Goal: Use online tool/utility: Utilize a website feature to perform a specific function

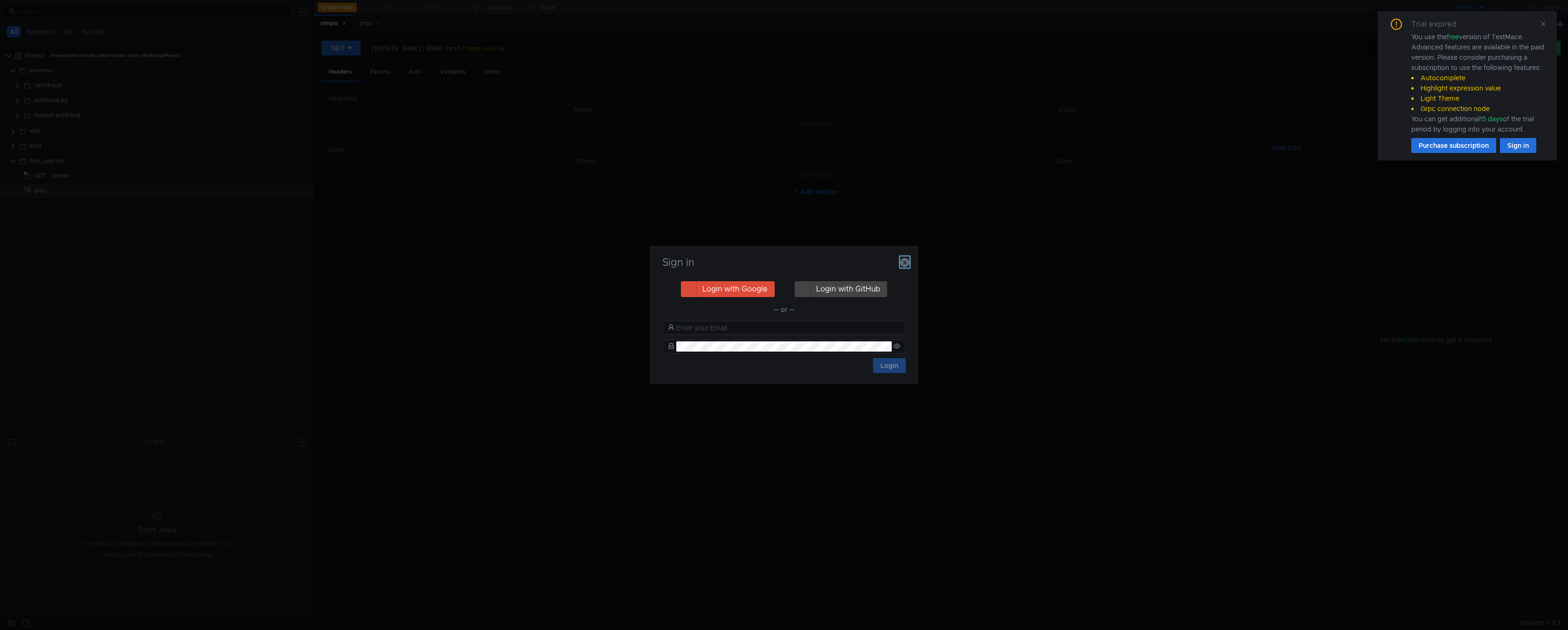
click at [906, 263] on icon "button" at bounding box center [904, 262] width 9 height 9
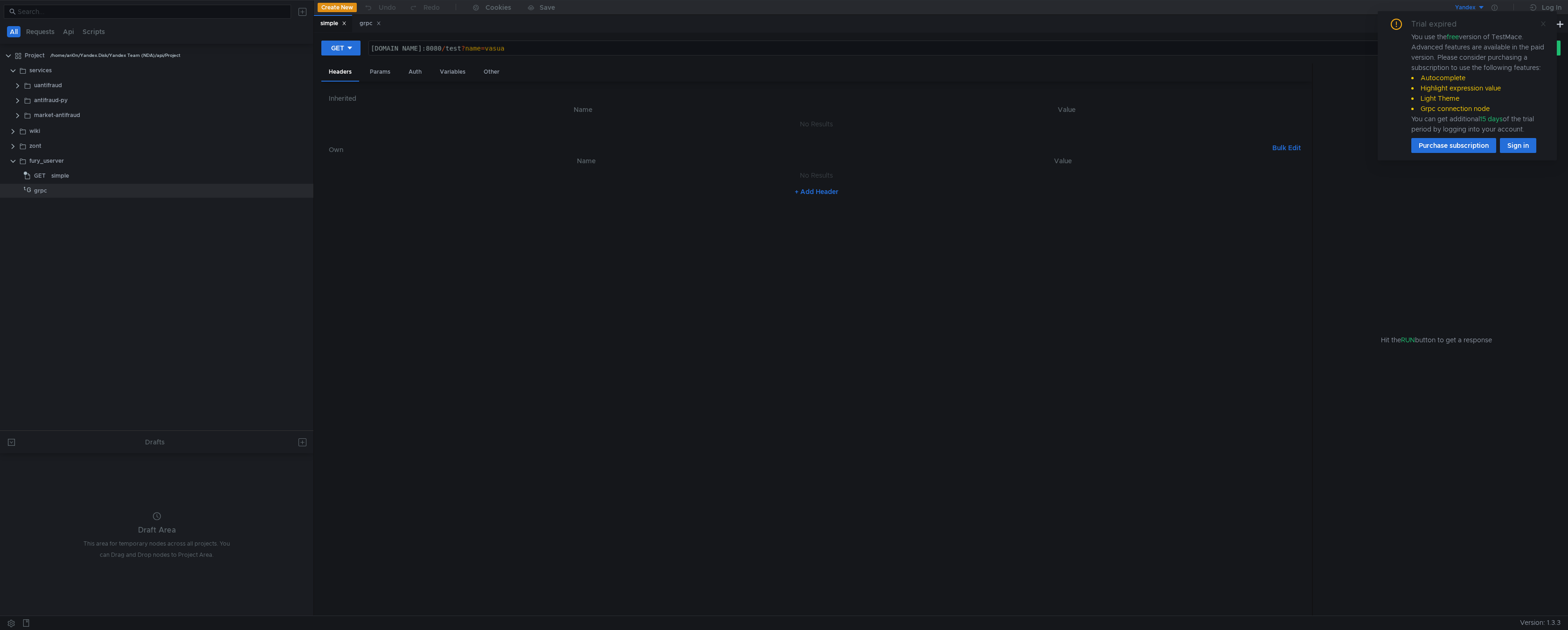
click at [1540, 24] on icon at bounding box center [1544, 24] width 7 height 7
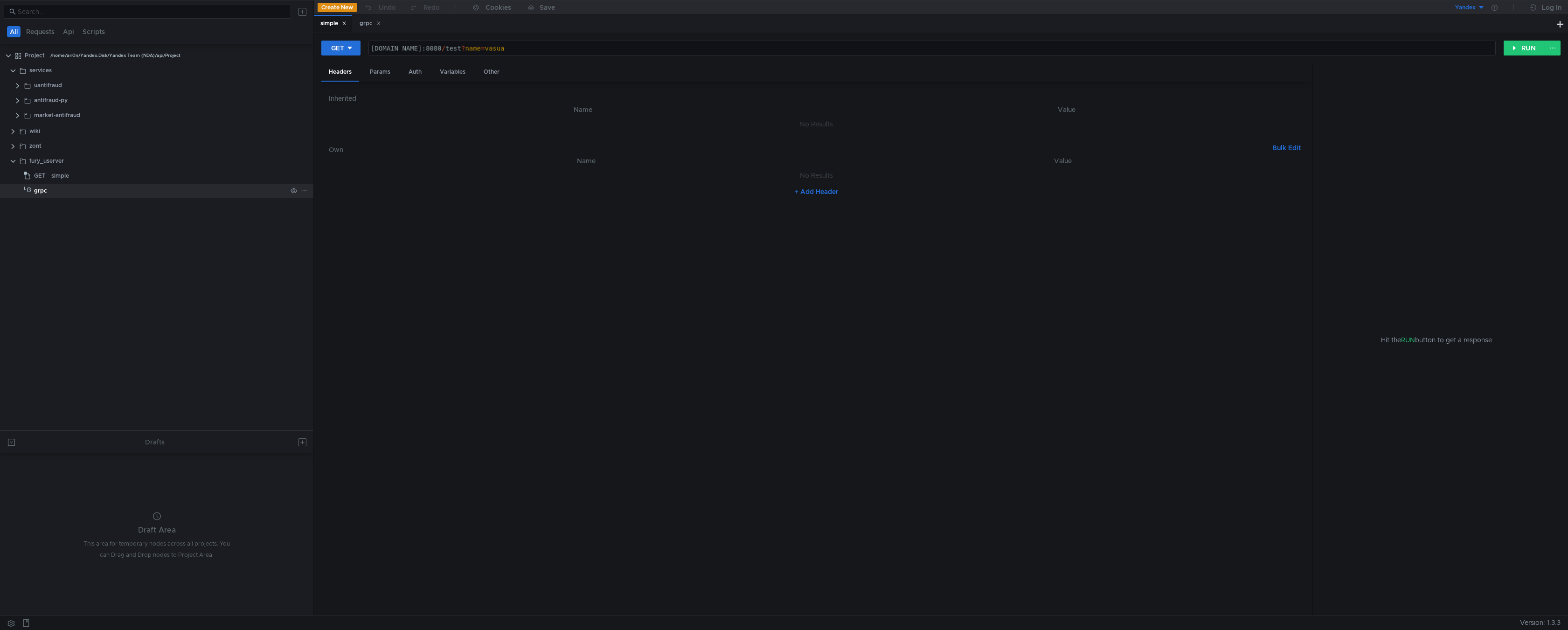
click at [43, 192] on div "grpc" at bounding box center [40, 191] width 13 height 14
click at [13, 164] on clr-icon at bounding box center [13, 161] width 8 height 8
click at [19, 88] on clr-icon at bounding box center [17, 85] width 8 height 8
click at [90, 143] on div "Sync request" at bounding box center [83, 145] width 36 height 14
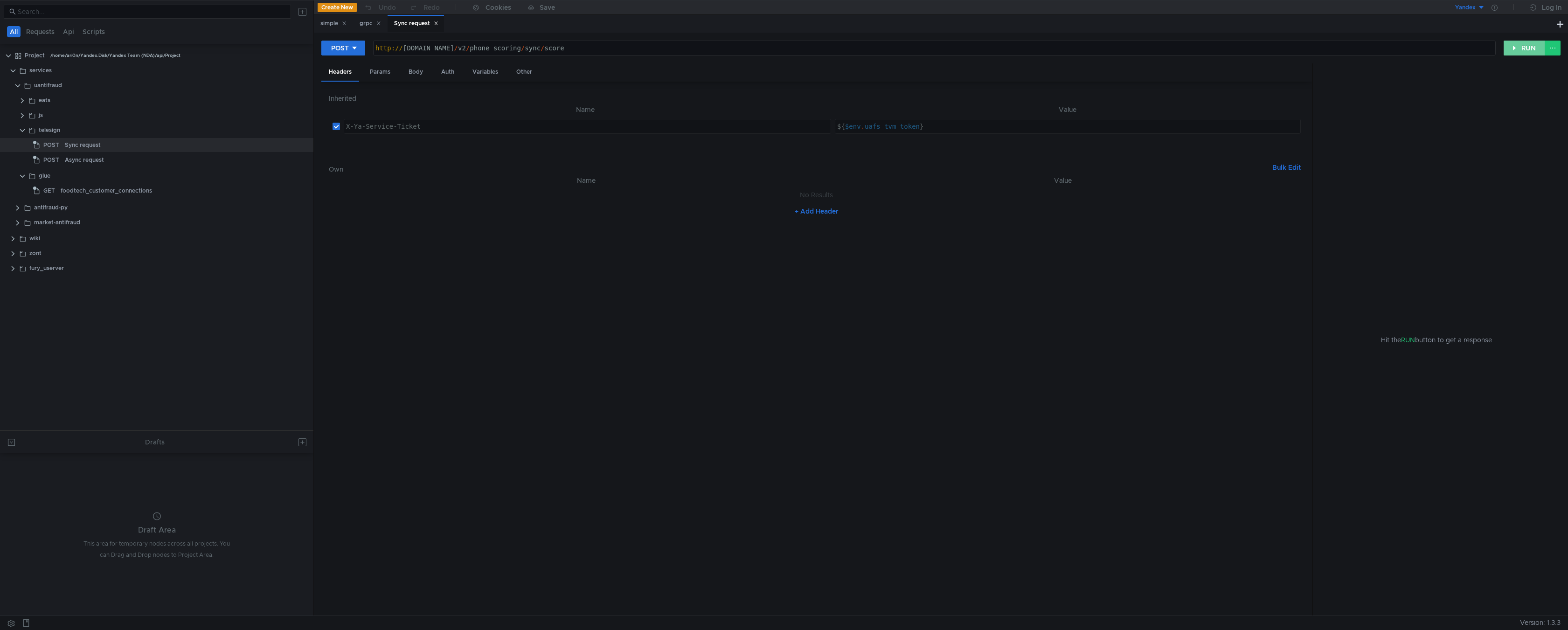
click at [1528, 54] on button "RUN" at bounding box center [1525, 47] width 41 height 15
click at [1494, 9] on icon at bounding box center [1495, 7] width 6 height 6
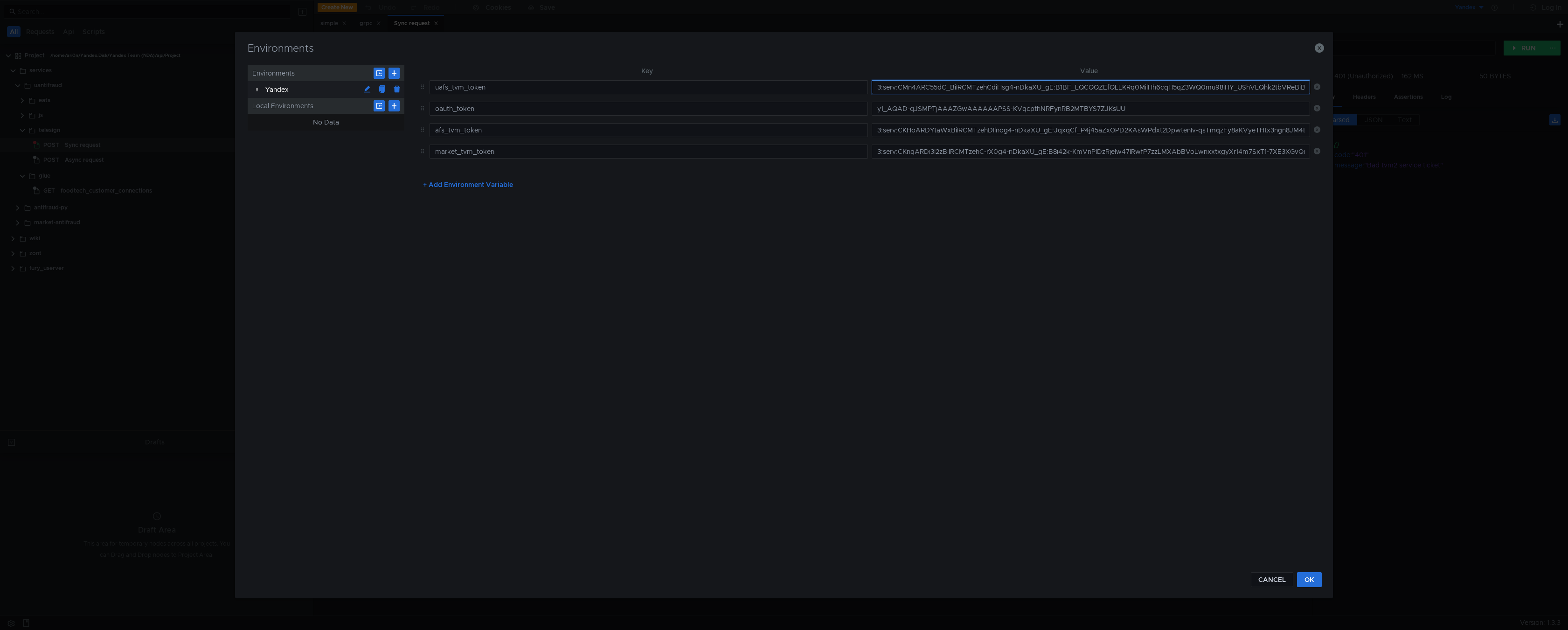
click at [877, 86] on input "3:serv:CMn4ARC55dC_BiIRCMTzehCdiHsg4-nDkaXU_gE:B1BF_LQCQQZEfQLLKRq0MilHh6cqH5qZ…" at bounding box center [1091, 87] width 438 height 14
paste input "3:serv:CPf_ARDZvYzGBiIRCMTzehCdiHsg4-nDkaXU_gE:IJZZjBpm683R34XpAm4H-PmIgxHhNNbS…"
type input "3:serv:CPf_ARDZvYzGBiIRCMTzehCdiHsg4-nDkaXU_gE:IJZZjBpm683R34XpAm4H-PmIgxHhNNbS…"
click at [1315, 582] on button "OK" at bounding box center [1309, 579] width 25 height 15
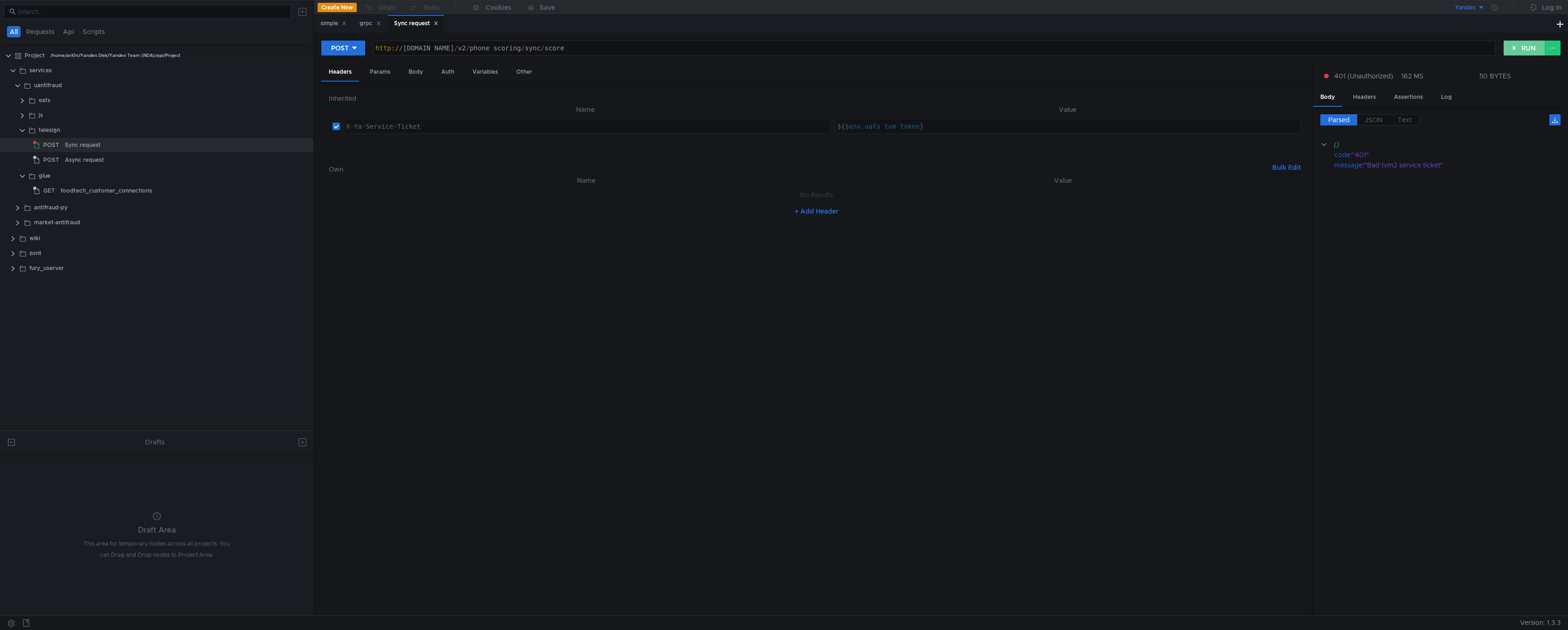
click at [1533, 48] on button "RUN" at bounding box center [1525, 47] width 41 height 15
click at [84, 161] on div "Async request" at bounding box center [84, 160] width 39 height 14
click at [1527, 41] on button "RUN" at bounding box center [1525, 47] width 41 height 15
